Goal: Entertainment & Leisure: Consume media (video, audio)

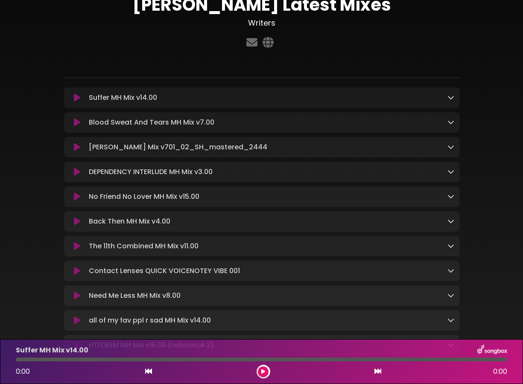
scroll to position [44, 0]
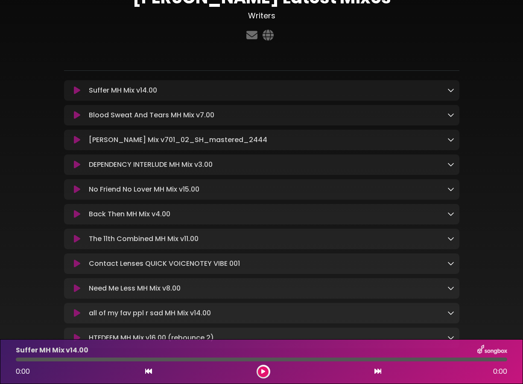
click at [78, 317] on icon at bounding box center [77, 313] width 6 height 9
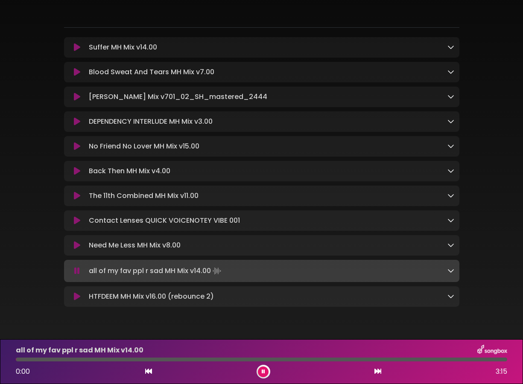
scroll to position [88, 0]
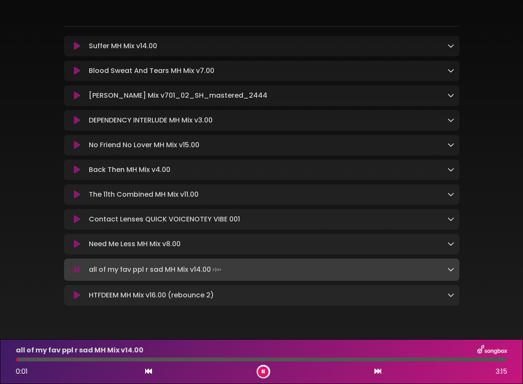
click at [83, 359] on div at bounding box center [262, 360] width 492 height 4
click at [143, 359] on div at bounding box center [262, 360] width 492 height 4
click at [272, 367] on div "2:36 3:15" at bounding box center [262, 372] width 502 height 14
click at [261, 369] on button at bounding box center [263, 372] width 11 height 11
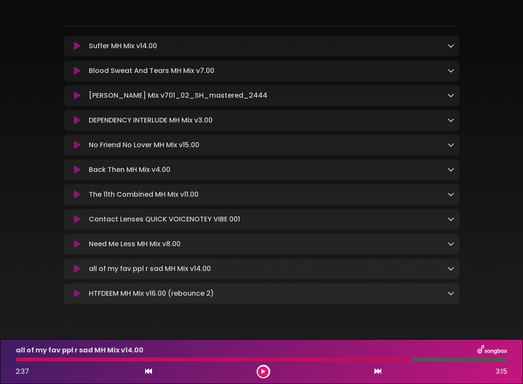
click at [74, 298] on icon at bounding box center [77, 294] width 6 height 9
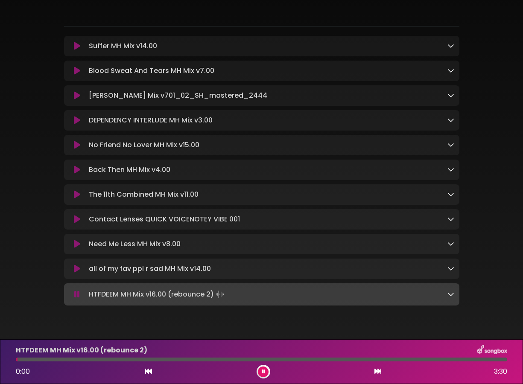
click at [273, 363] on div "HTFDEEM MH Mix v16.00 (rebounce 2) 0:00 3:30" at bounding box center [262, 362] width 502 height 34
click at [281, 360] on div at bounding box center [262, 360] width 492 height 4
click at [233, 358] on div at bounding box center [150, 360] width 268 height 4
click at [245, 363] on div "HTFDEEM MH Mix v16.00 (rebounce 2) 1:33 3:30" at bounding box center [262, 362] width 502 height 34
click at [179, 359] on div at bounding box center [103, 360] width 174 height 4
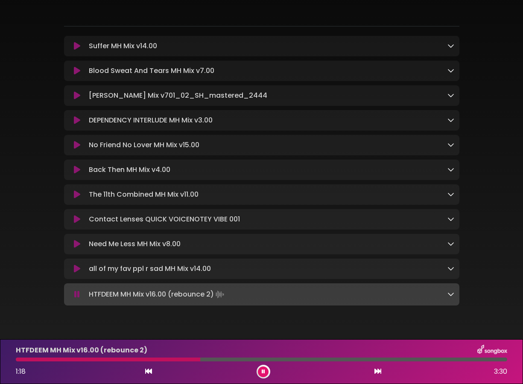
click at [381, 359] on div at bounding box center [262, 360] width 492 height 4
click at [260, 373] on button at bounding box center [263, 372] width 11 height 11
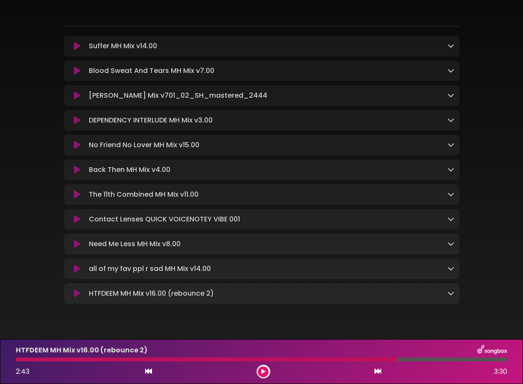
click at [76, 142] on div "No Friend No Lover MH Mix v15.00 Loading Track..." at bounding box center [261, 145] width 385 height 10
click at [77, 144] on icon at bounding box center [77, 145] width 6 height 9
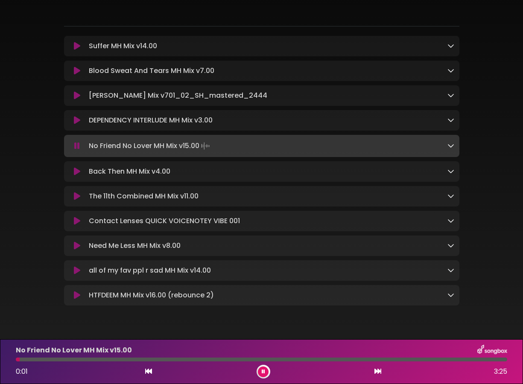
click at [317, 356] on div "No Friend No Lover MH Mix v15.00" at bounding box center [262, 350] width 502 height 11
click at [329, 361] on div at bounding box center [262, 360] width 492 height 4
click at [383, 360] on div at bounding box center [262, 360] width 492 height 4
click at [74, 70] on icon at bounding box center [77, 71] width 6 height 9
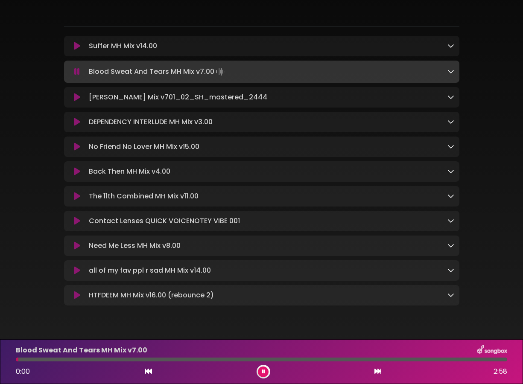
click at [301, 359] on div at bounding box center [262, 360] width 492 height 4
click at [267, 370] on button at bounding box center [263, 372] width 11 height 11
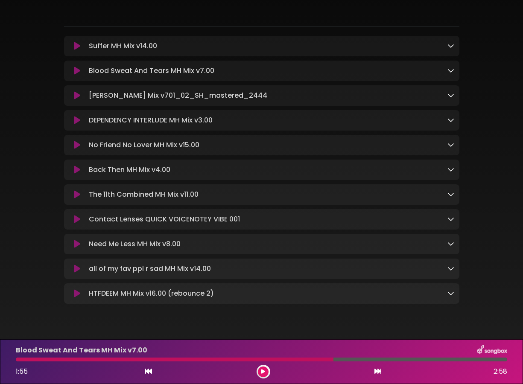
click at [305, 327] on div "[PERSON_NAME] Latest Mixes Writers" at bounding box center [261, 125] width 523 height 427
